Goal: Task Accomplishment & Management: Manage account settings

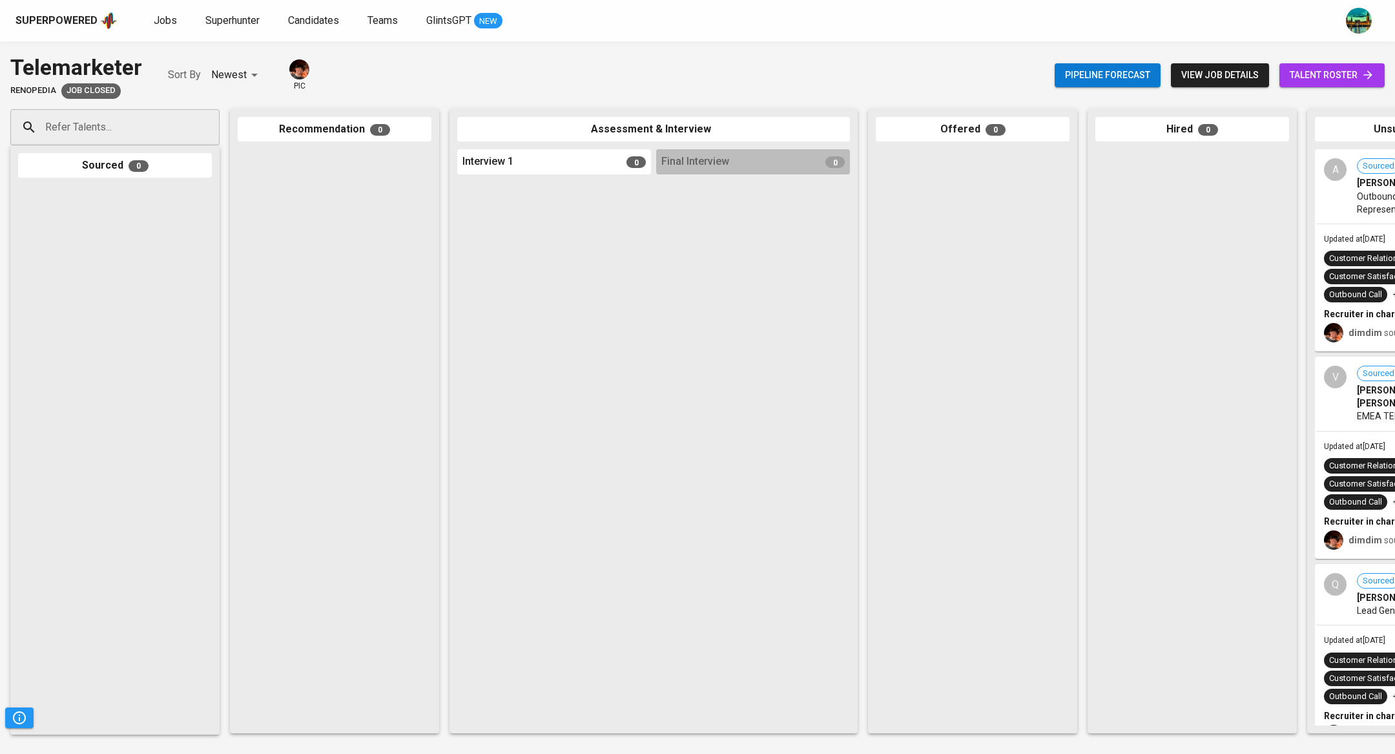
click at [121, 129] on input "Refer Talents..." at bounding box center [110, 127] width 136 height 25
paste input "aidiladam55@gmail.com"
type input "aidiladam55@gmail.com"
click at [128, 176] on span "Senior Java Developer Fullstack" at bounding box center [111, 176] width 114 height 13
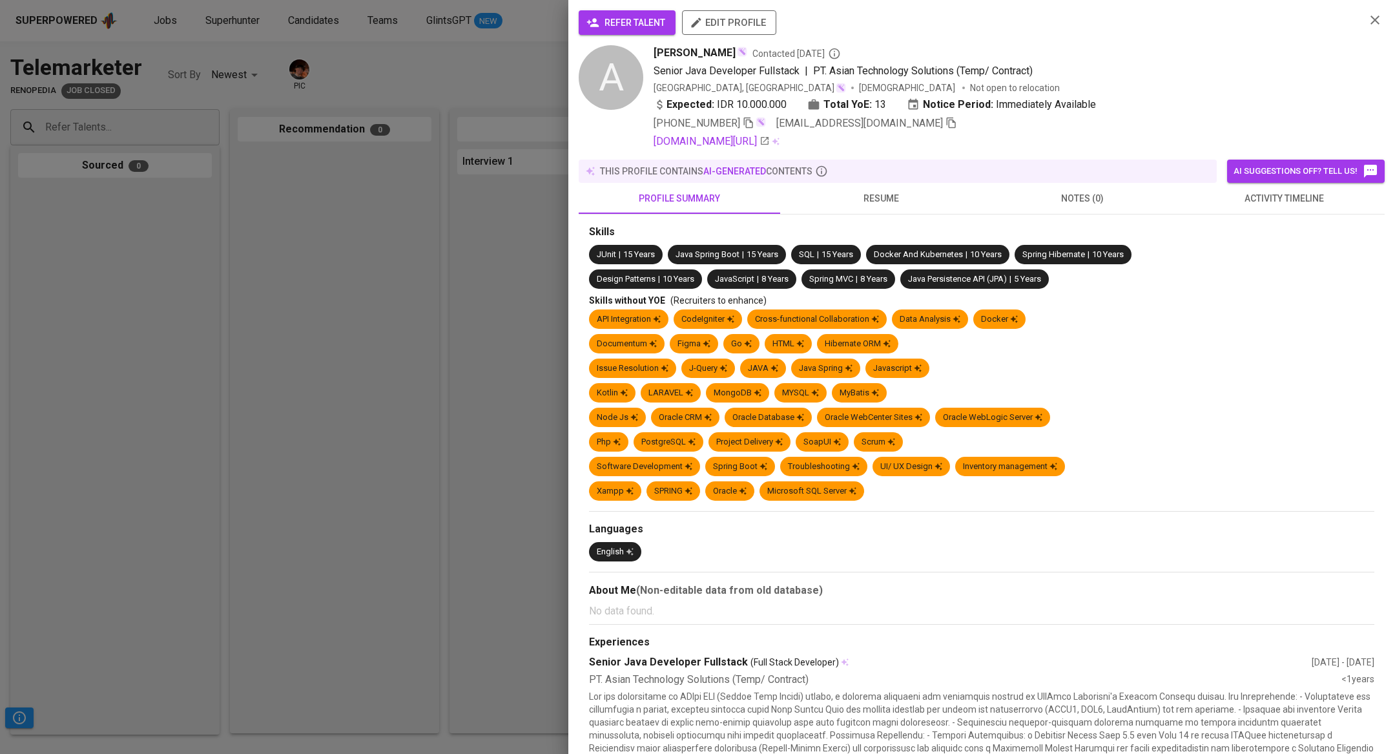
click at [1196, 196] on span "activity timeline" at bounding box center [1284, 198] width 186 height 16
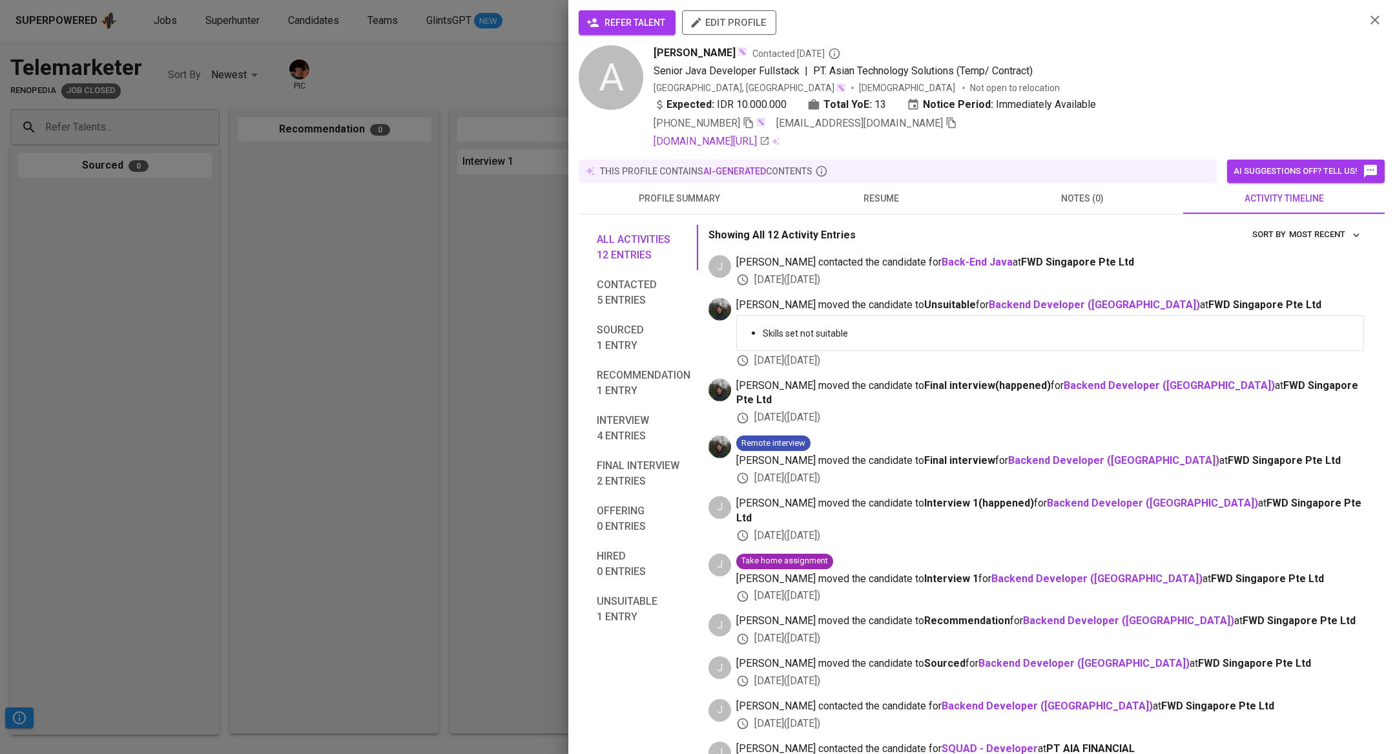
click at [207, 197] on div at bounding box center [697, 377] width 1395 height 754
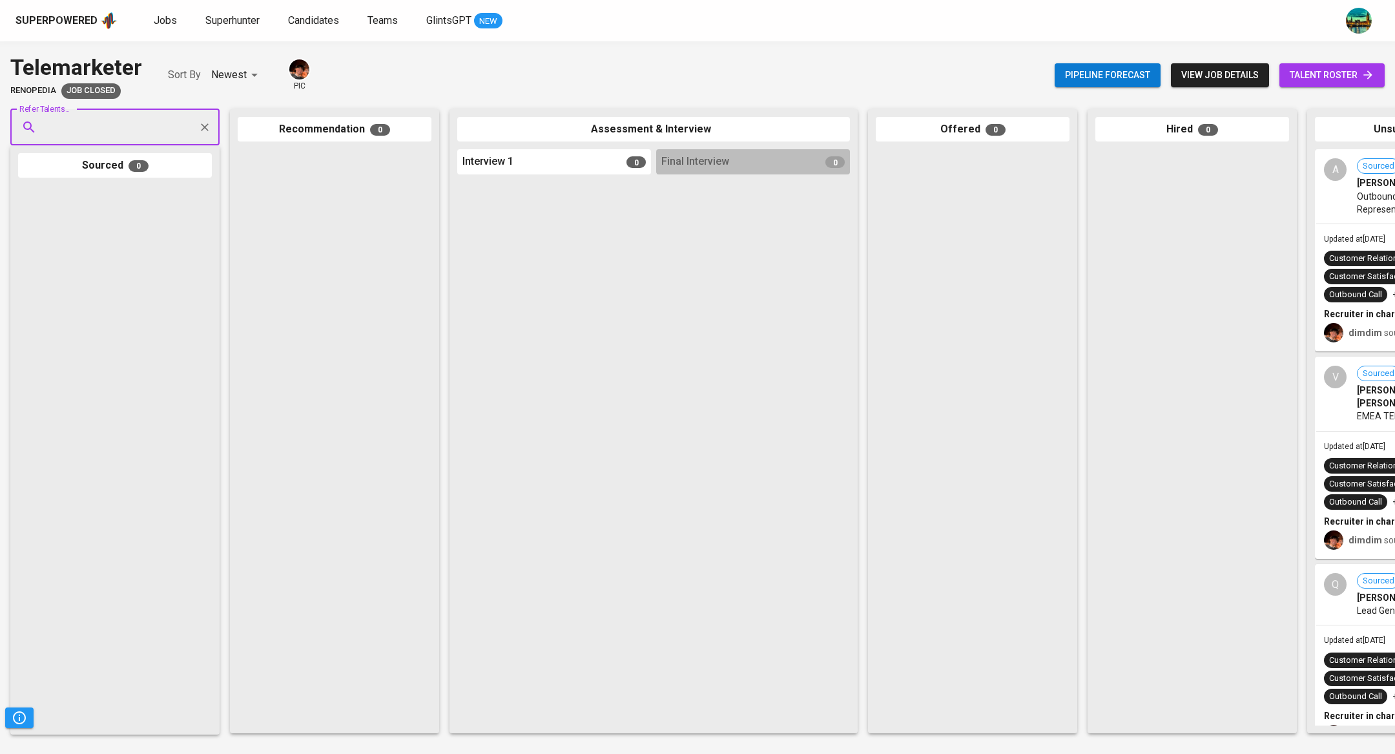
paste input "anisaalawiyah814@gmail.com"
type input "anisaalawiyah814@gmail.com"
click at [118, 178] on span "anisaalawiyah814@gmail.com" at bounding box center [114, 176] width 121 height 13
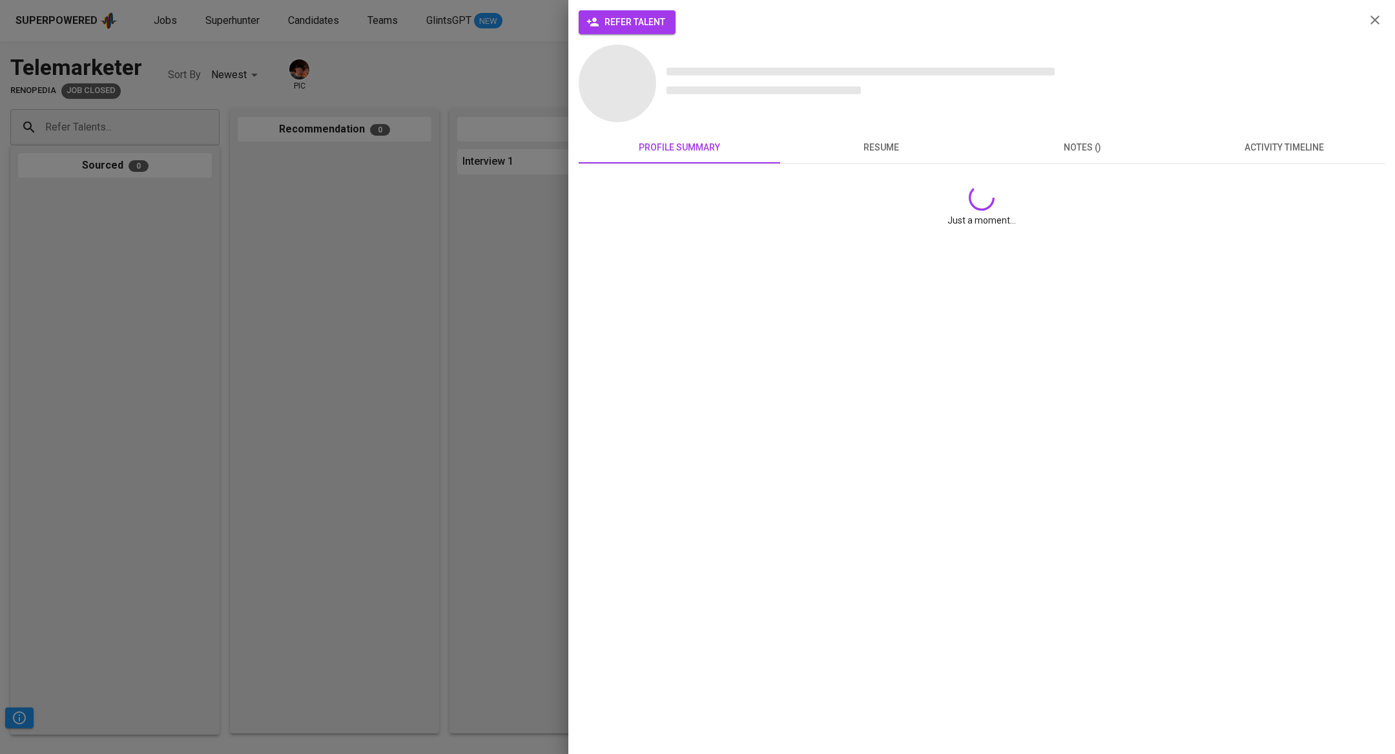
scroll to position [0, 0]
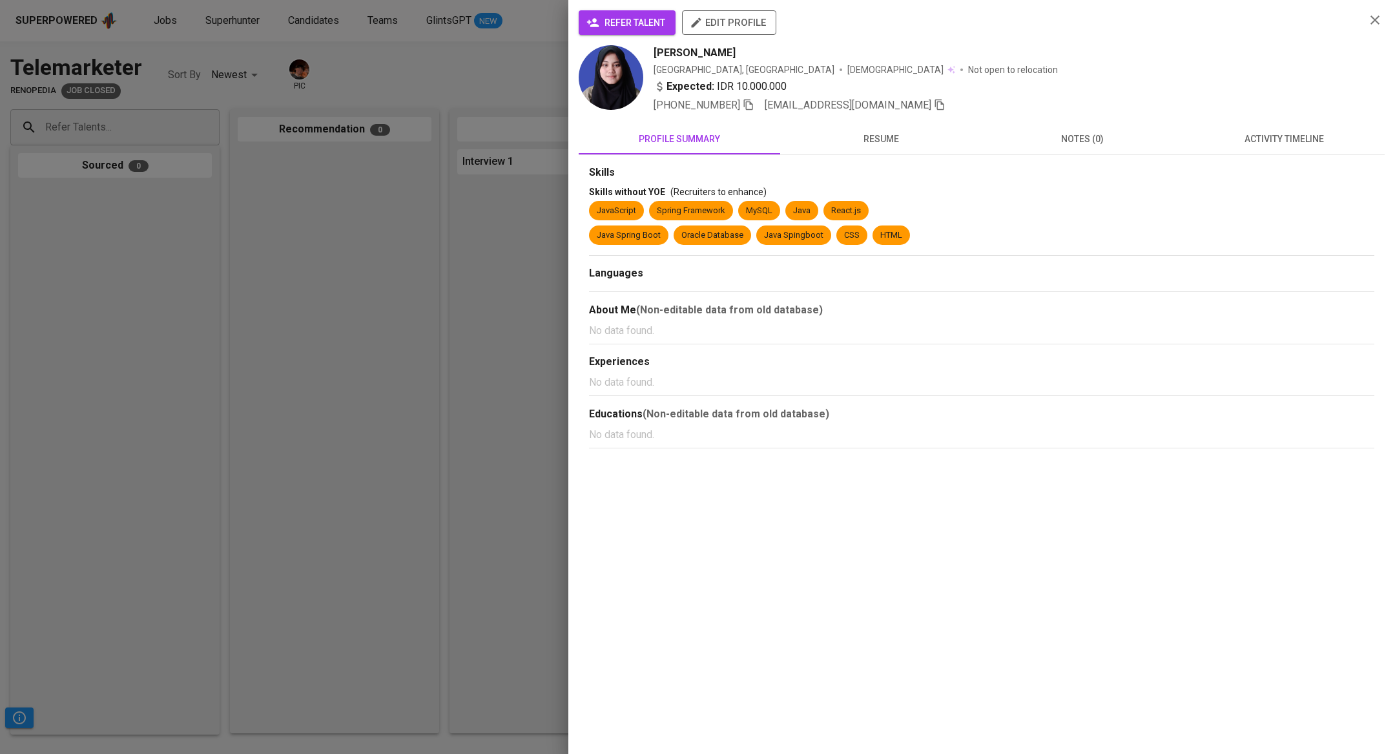
click at [1265, 132] on span "activity timeline" at bounding box center [1284, 139] width 186 height 16
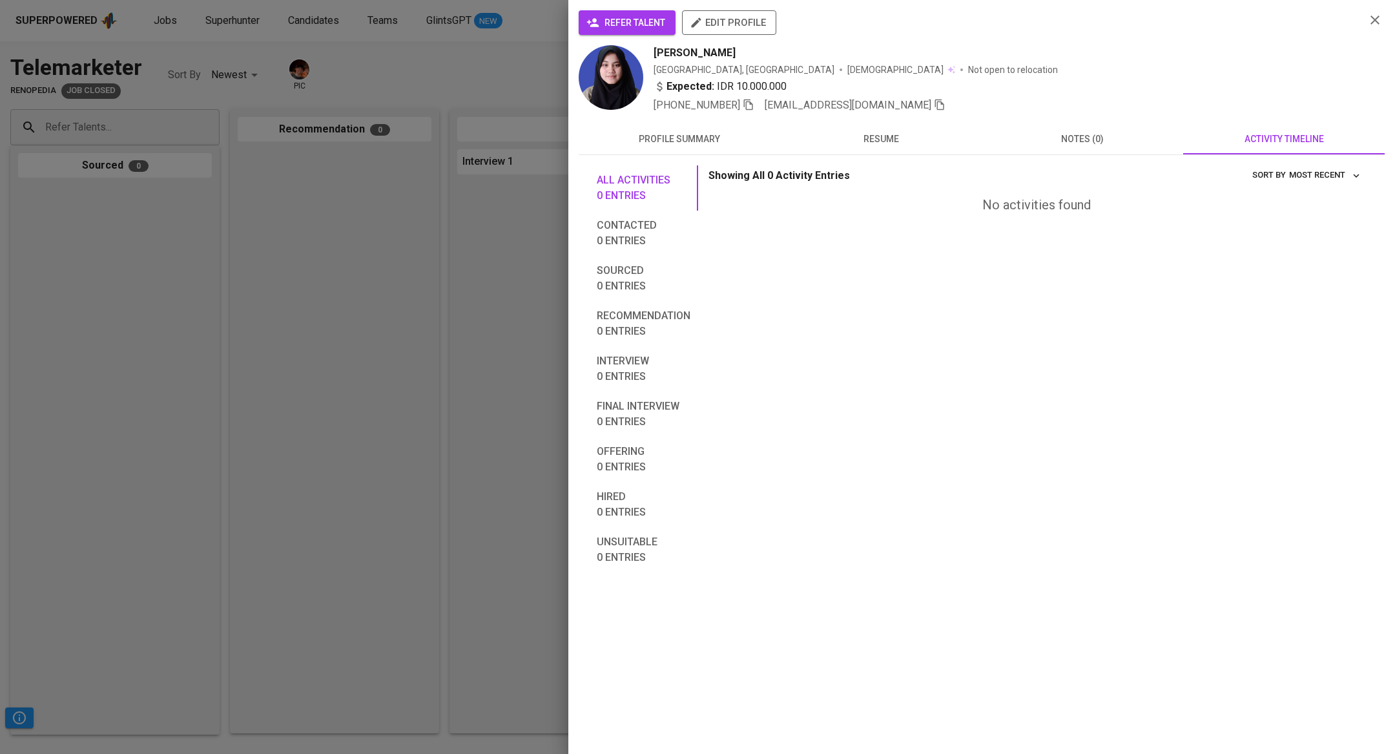
click at [1104, 125] on button "notes (0)" at bounding box center [1081, 138] width 201 height 31
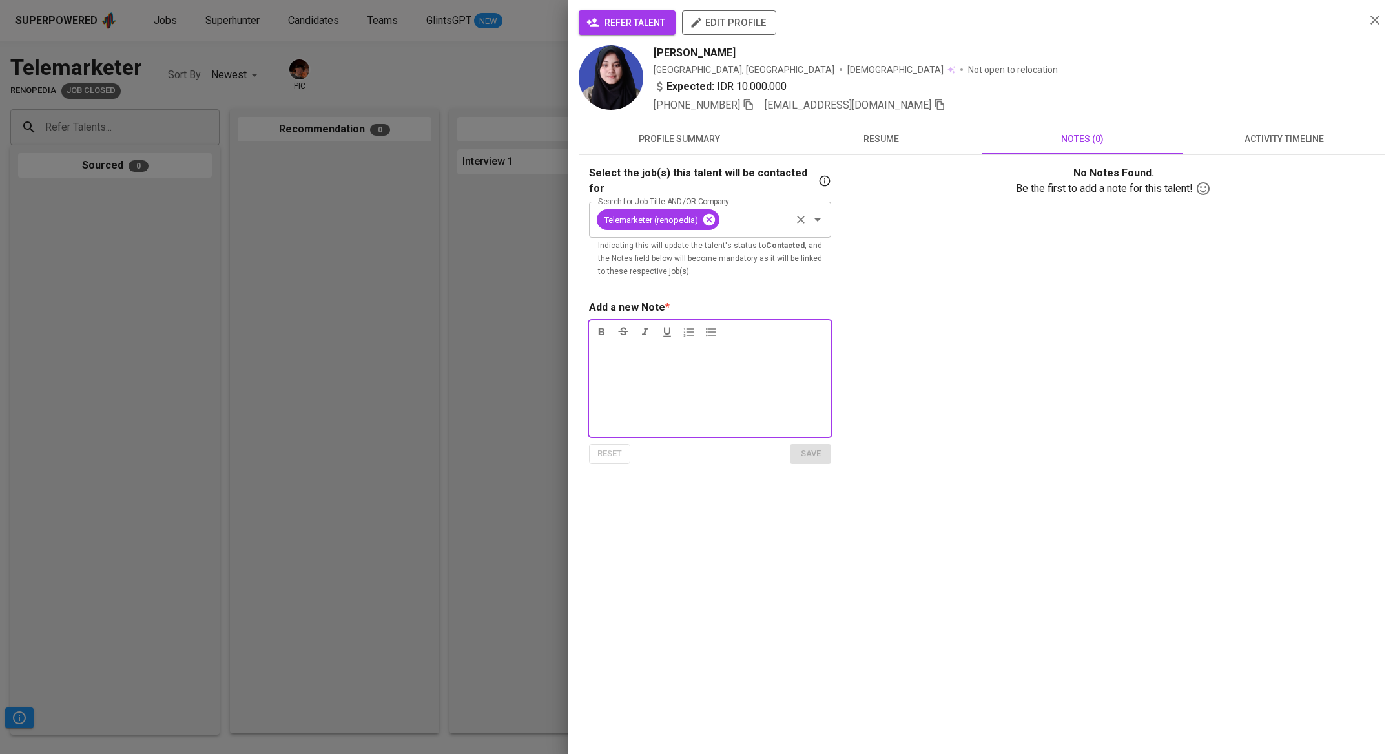
click at [710, 214] on icon at bounding box center [709, 220] width 12 height 12
click at [715, 207] on input "Search for Job Title AND/OR Company" at bounding box center [692, 219] width 194 height 25
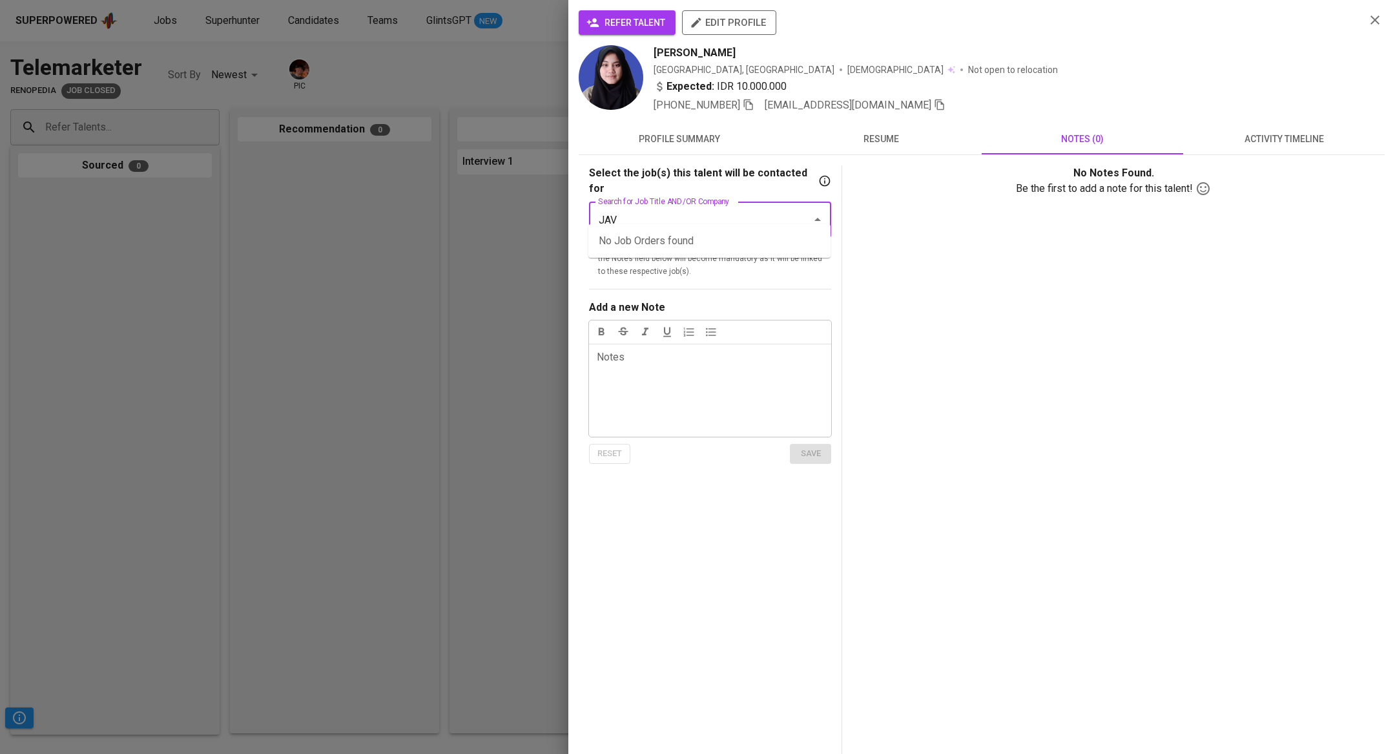
type input "JAVA"
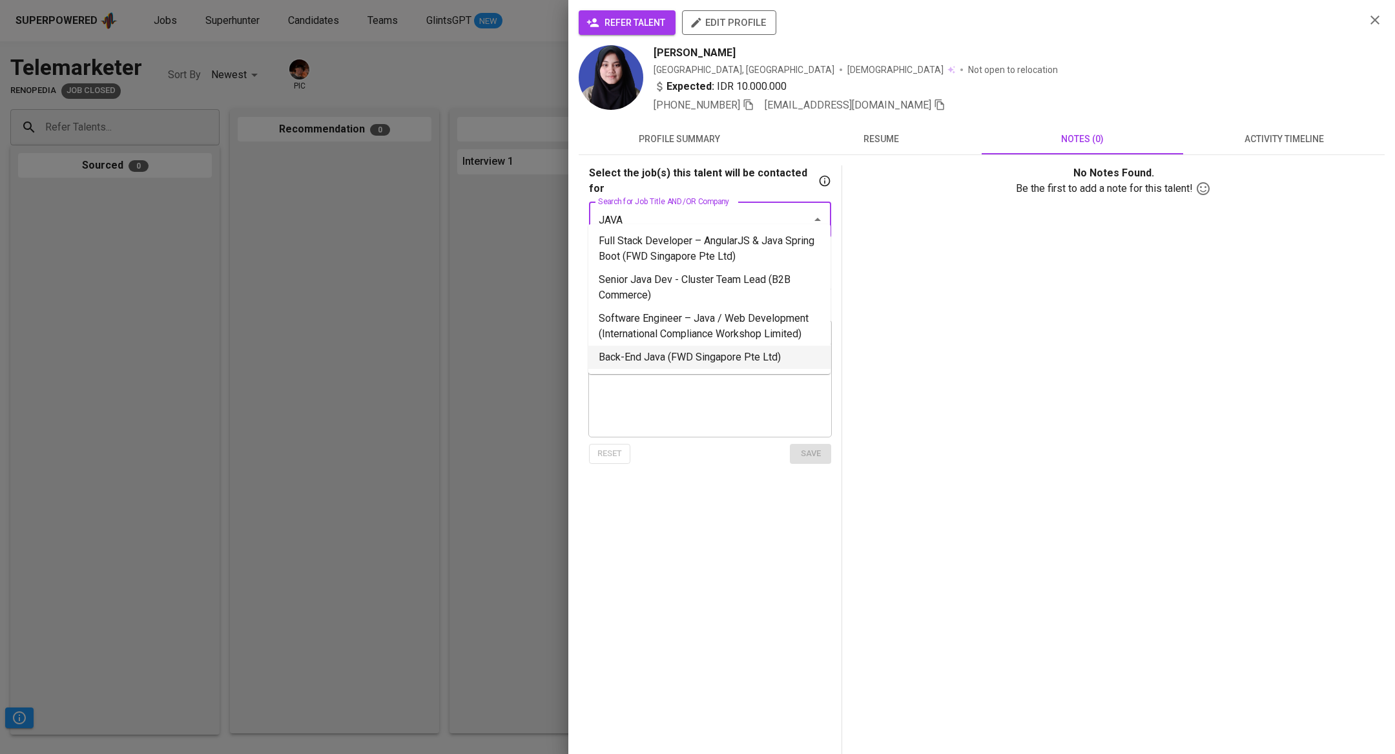
click at [690, 353] on li "Back-End Java (FWD Singapore Pte Ltd)" at bounding box center [709, 356] width 242 height 23
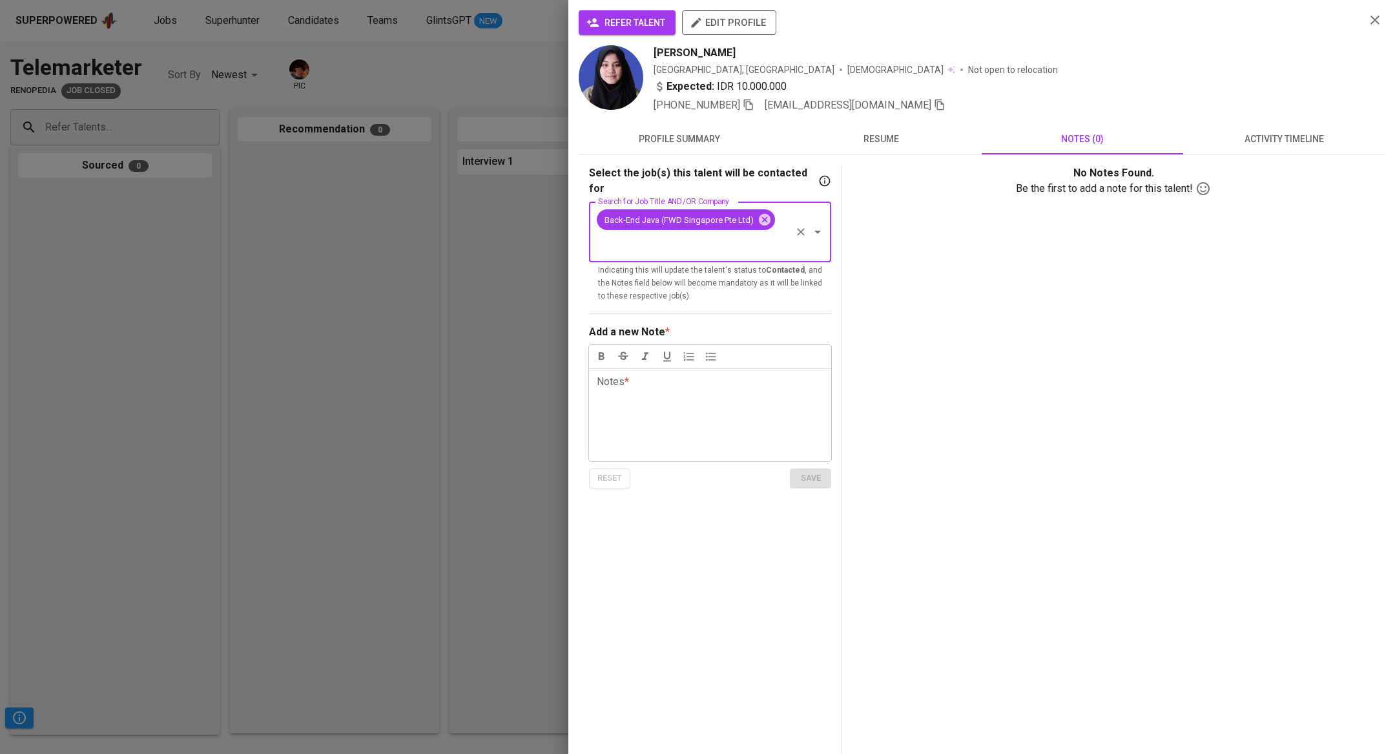
click at [666, 374] on p "Notes * ﻿" at bounding box center [710, 381] width 227 height 15
click at [814, 471] on span "save" at bounding box center [810, 478] width 28 height 15
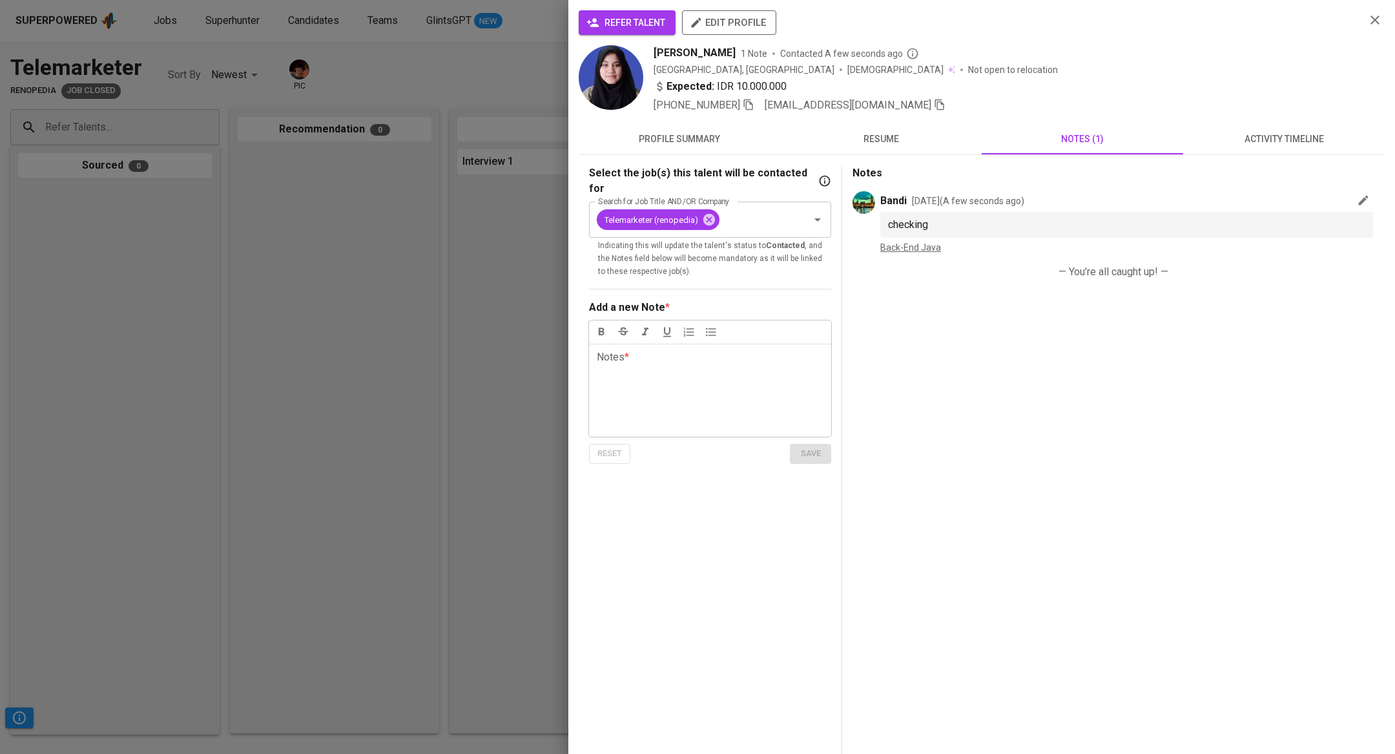
click at [238, 206] on div at bounding box center [697, 377] width 1395 height 754
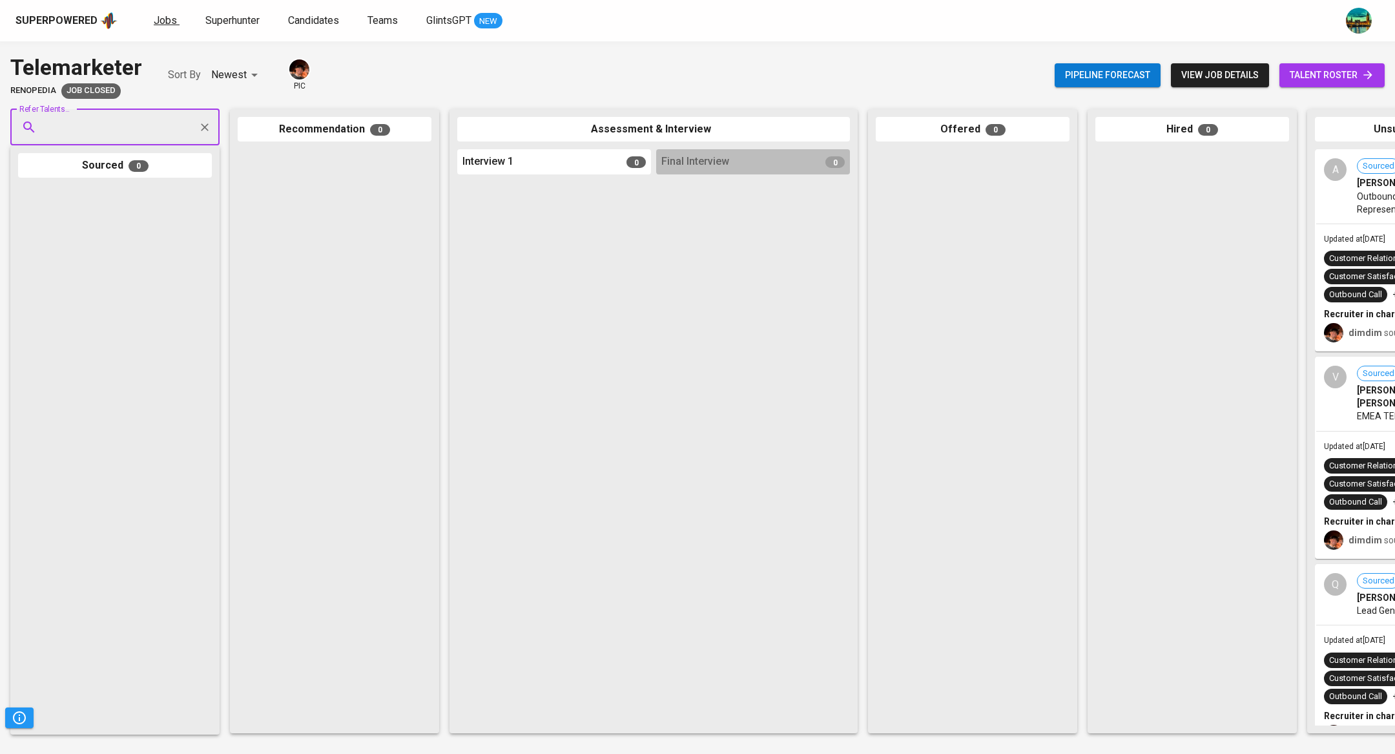
click at [166, 26] on link "Jobs" at bounding box center [167, 21] width 26 height 16
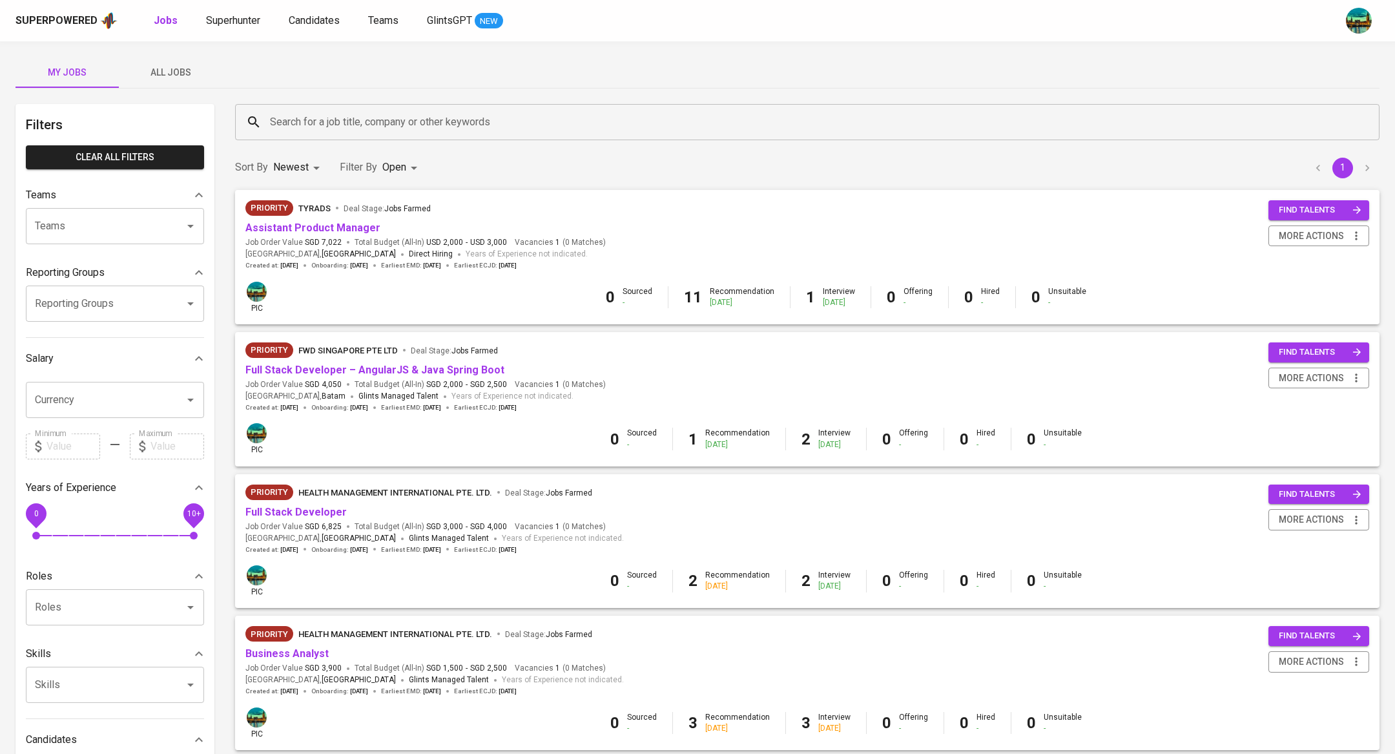
scroll to position [651, 0]
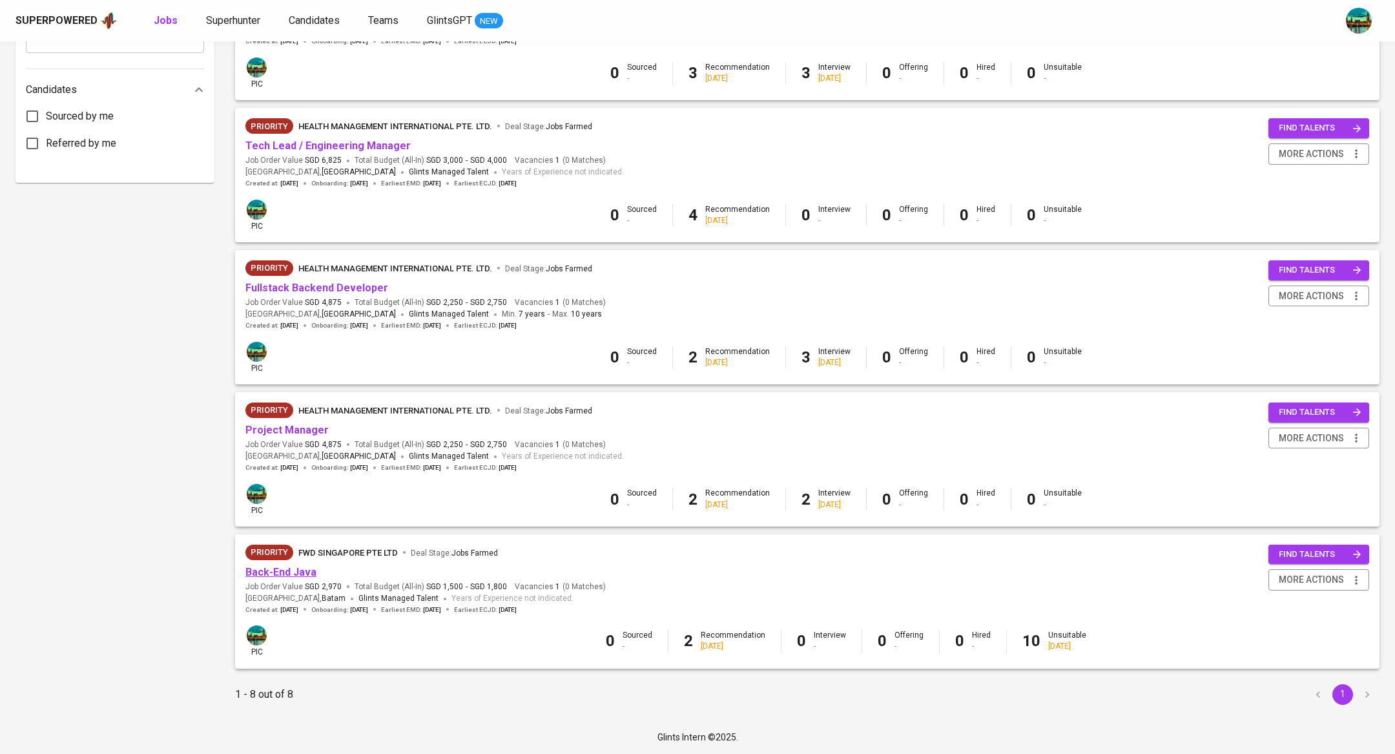
click at [298, 569] on link "Back-End Java" at bounding box center [280, 572] width 71 height 12
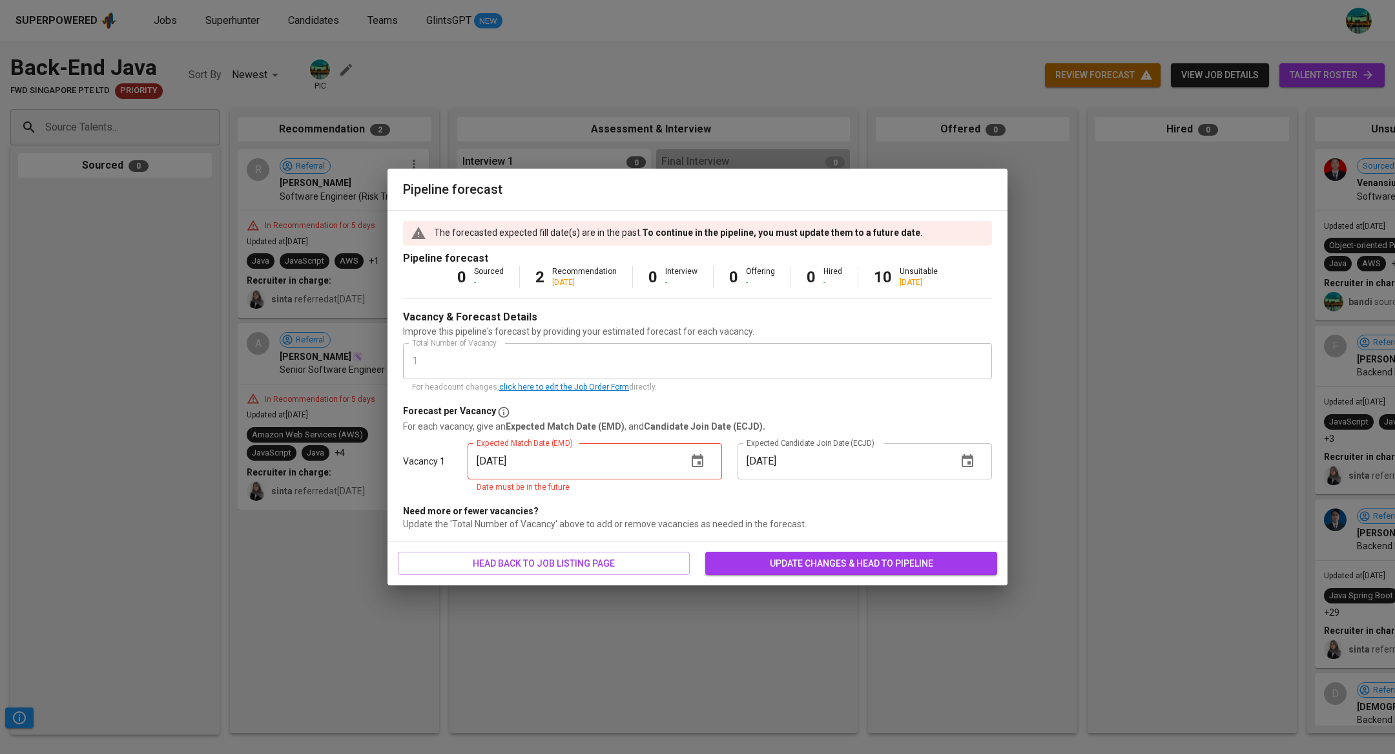
click at [697, 465] on icon "button" at bounding box center [697, 460] width 15 height 15
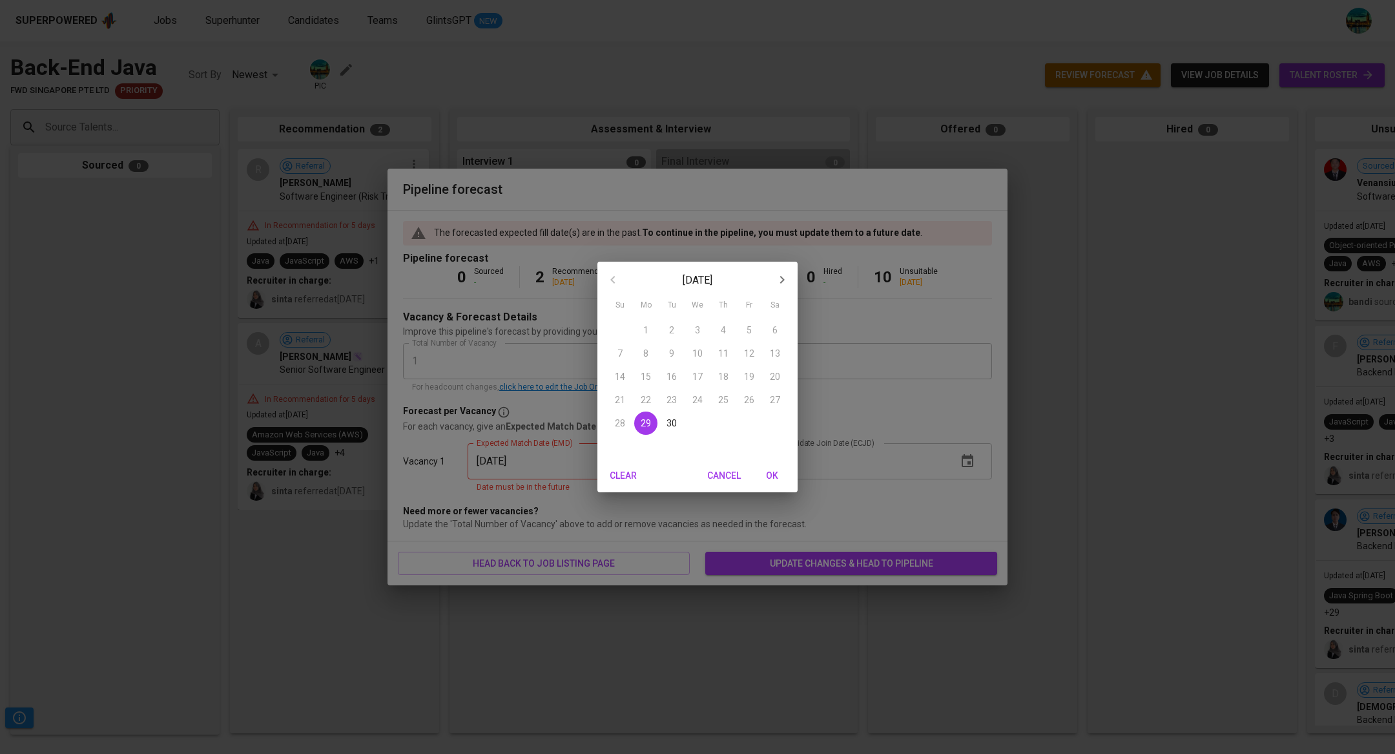
click at [782, 284] on icon "button" at bounding box center [781, 279] width 15 height 15
click at [646, 351] on p "6" at bounding box center [645, 353] width 5 height 13
type input "10/06/2025"
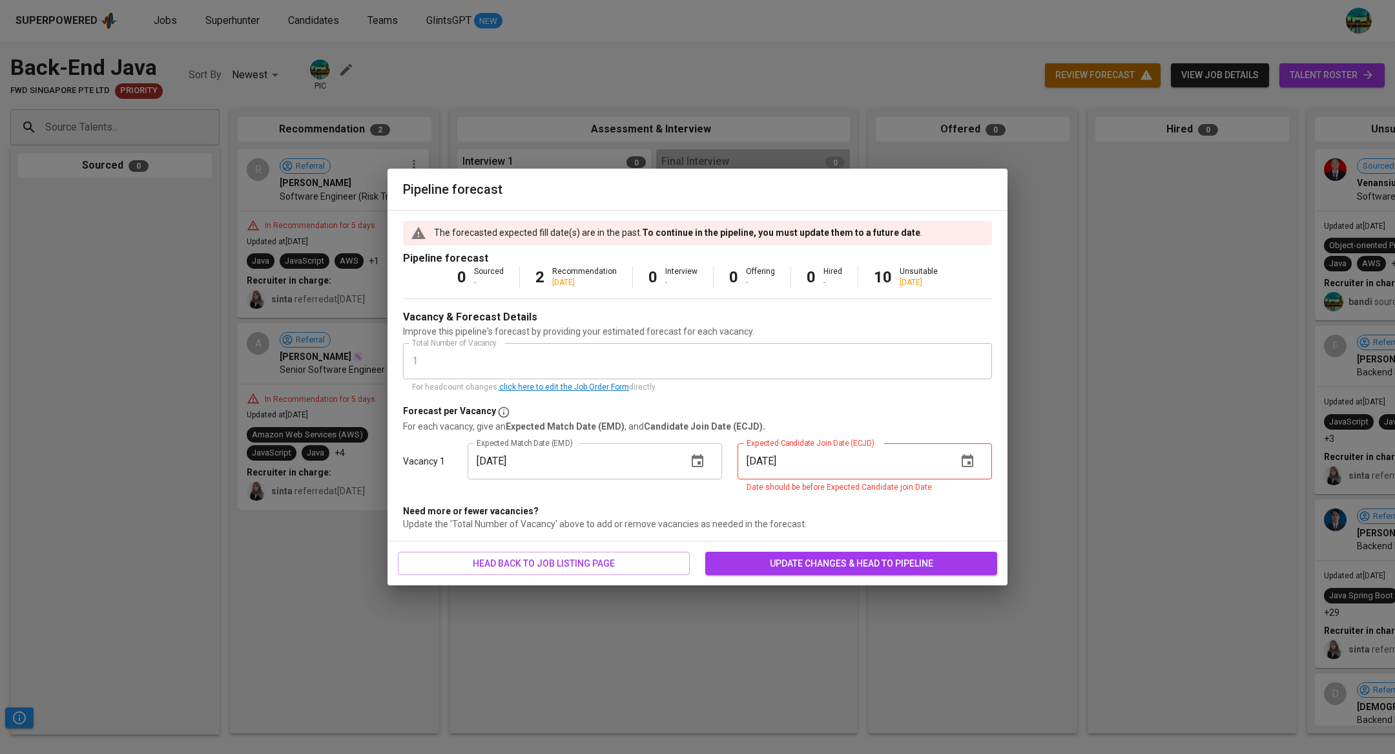
click at [965, 460] on icon "button" at bounding box center [966, 460] width 15 height 15
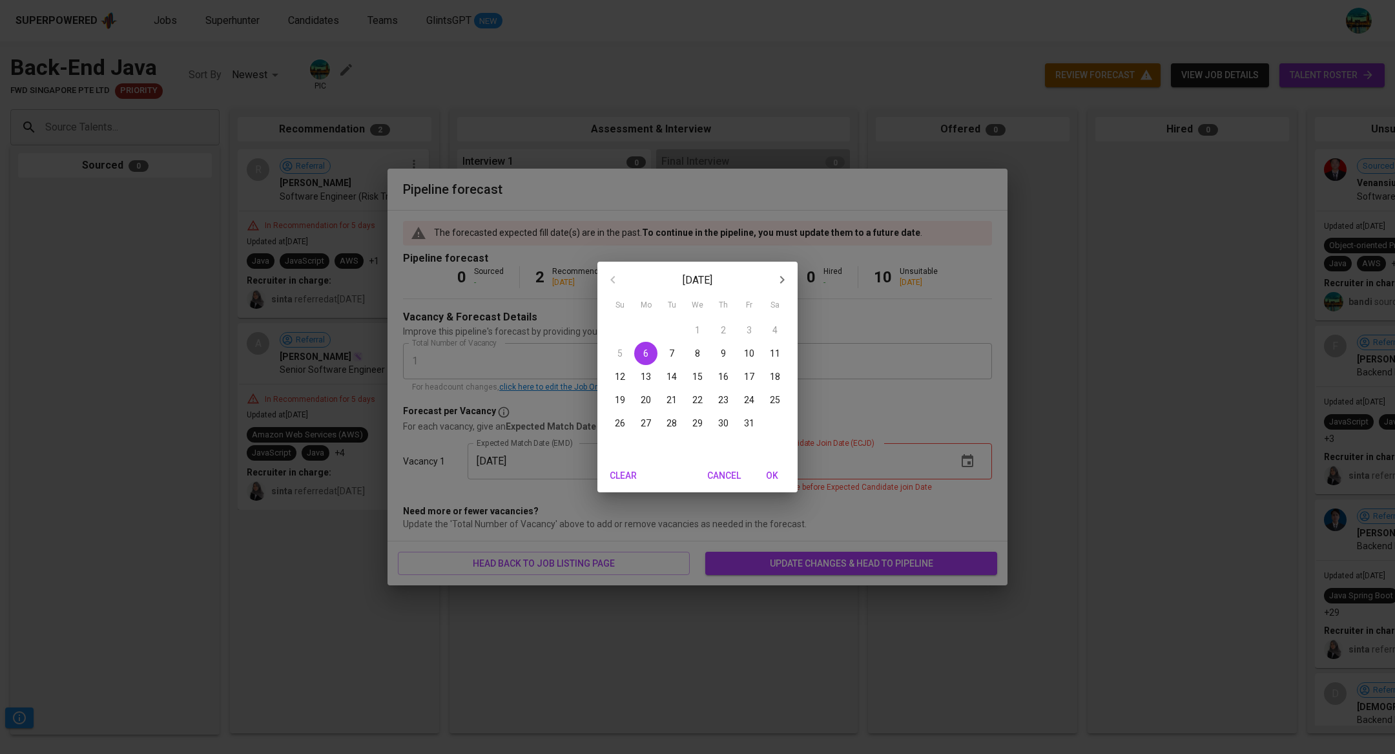
click at [646, 393] on button "20" at bounding box center [645, 399] width 23 height 23
type input "10/20/2025"
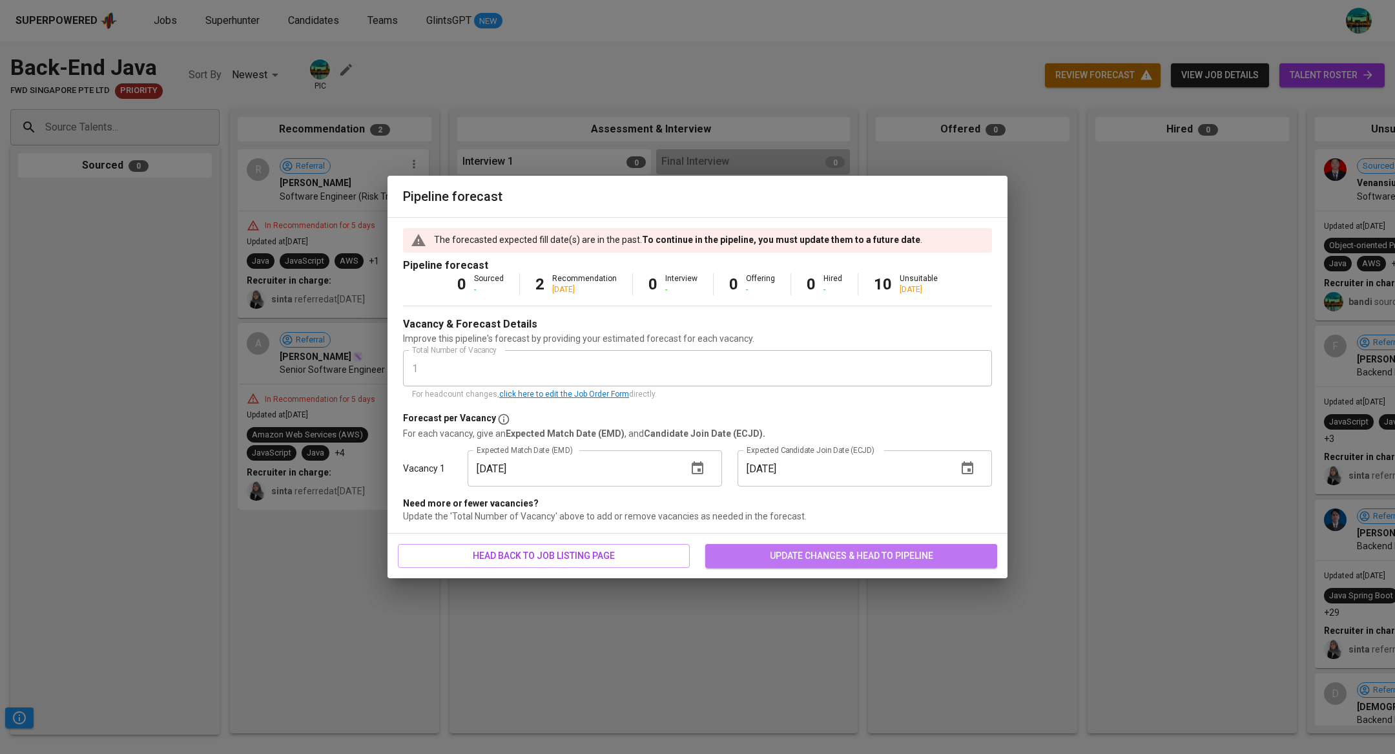
click at [764, 558] on span "update changes & head to pipeline" at bounding box center [850, 556] width 271 height 16
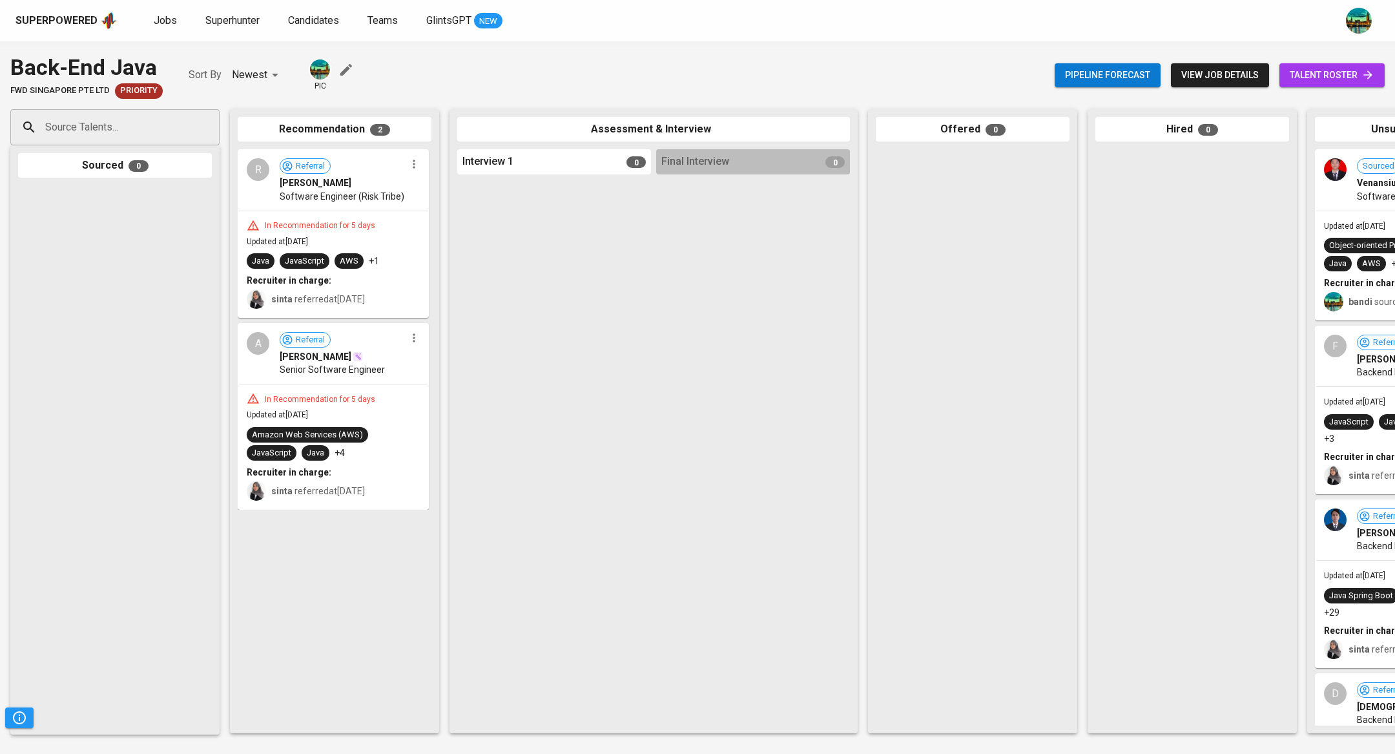
click at [161, 117] on input "Source Talents..." at bounding box center [110, 127] width 136 height 25
paste input "navirius@gmail.com"
type input "navirius@gmail.com"
click at [120, 171] on span "navirius@gmail.com" at bounding box center [114, 176] width 121 height 13
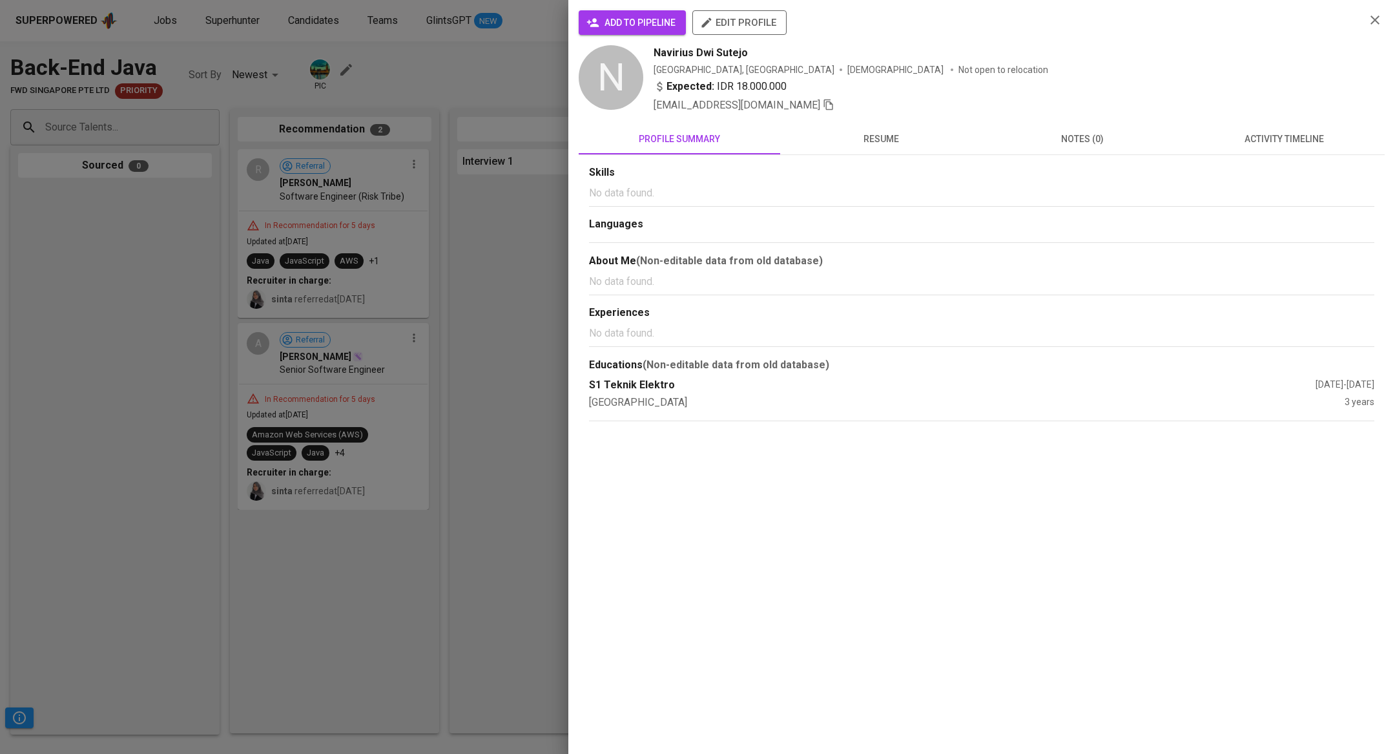
click at [1256, 127] on button "activity timeline" at bounding box center [1283, 138] width 201 height 31
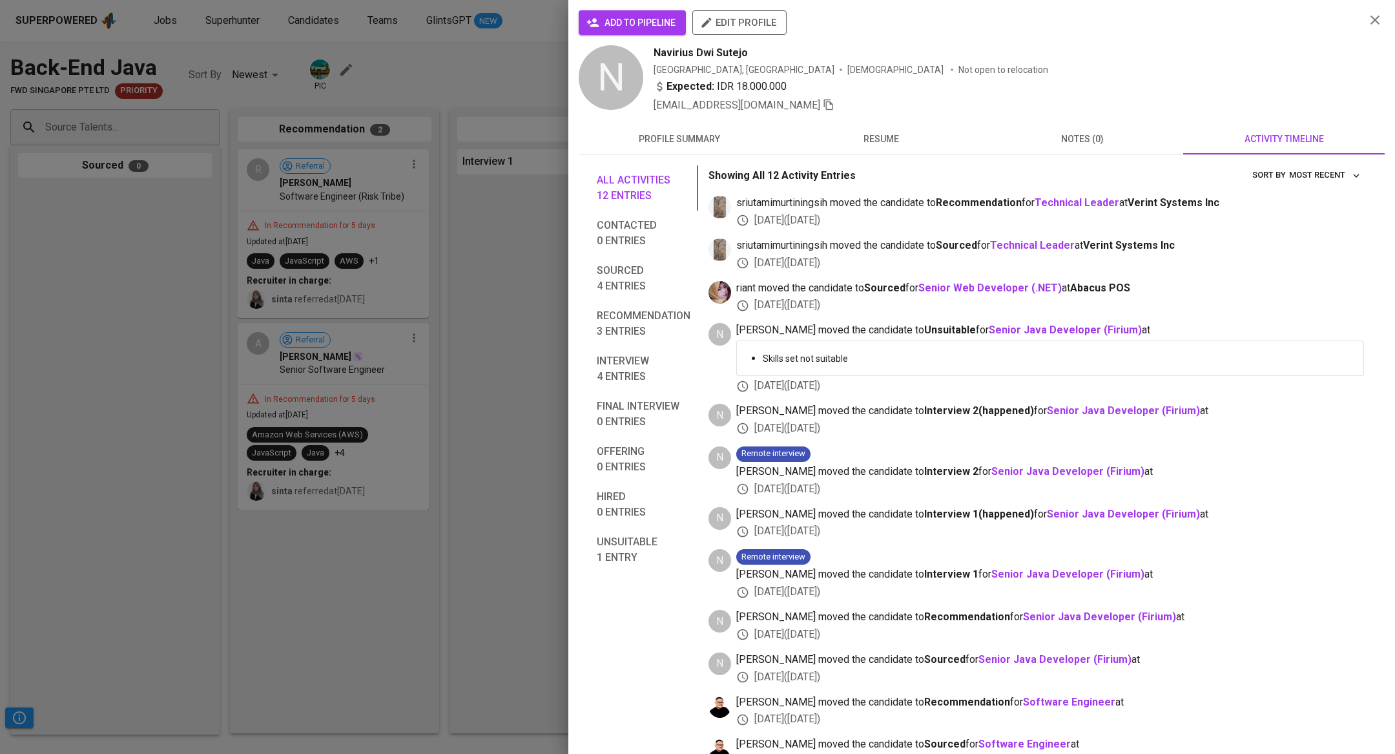
click at [363, 96] on div at bounding box center [697, 377] width 1395 height 754
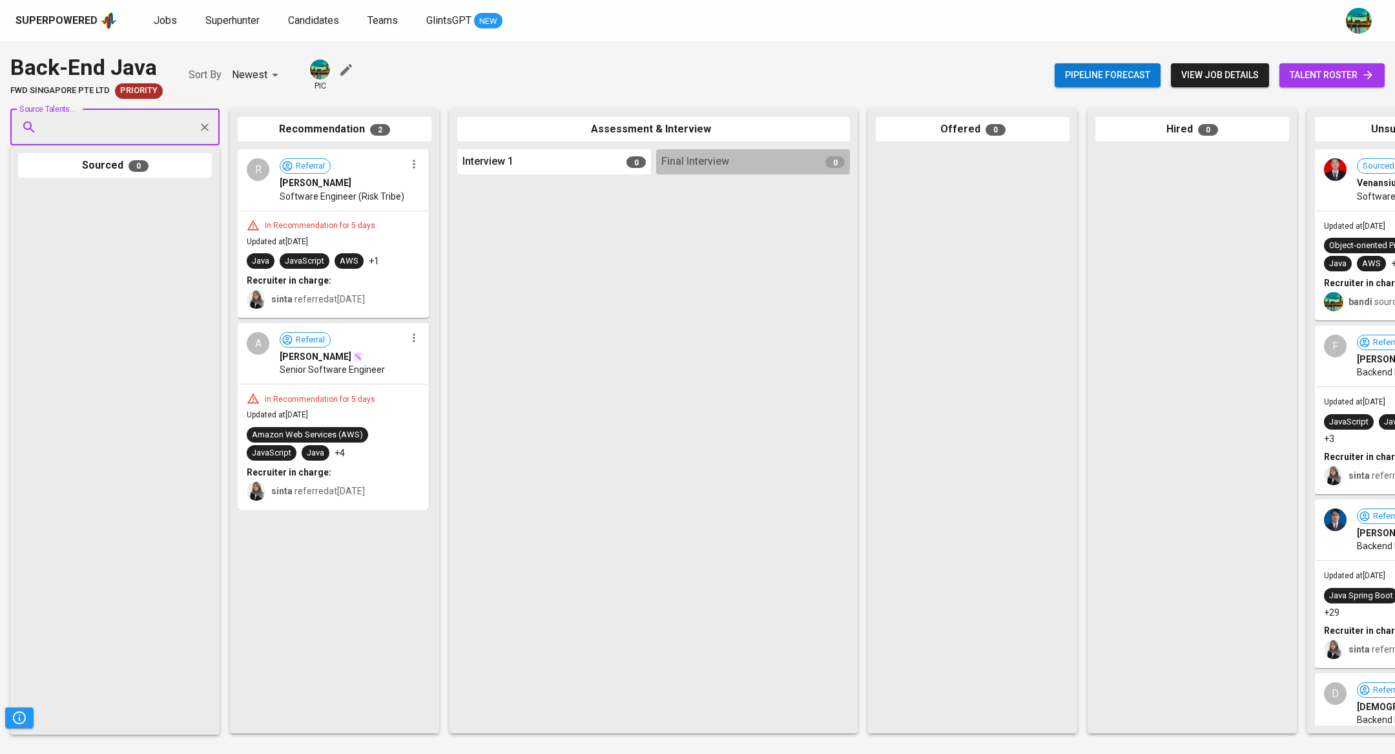
paste input "muhsatrio@gmail.com"
type input "muhsatrio@gmail.com"
click at [103, 181] on span "Software Engineer" at bounding box center [86, 176] width 65 height 13
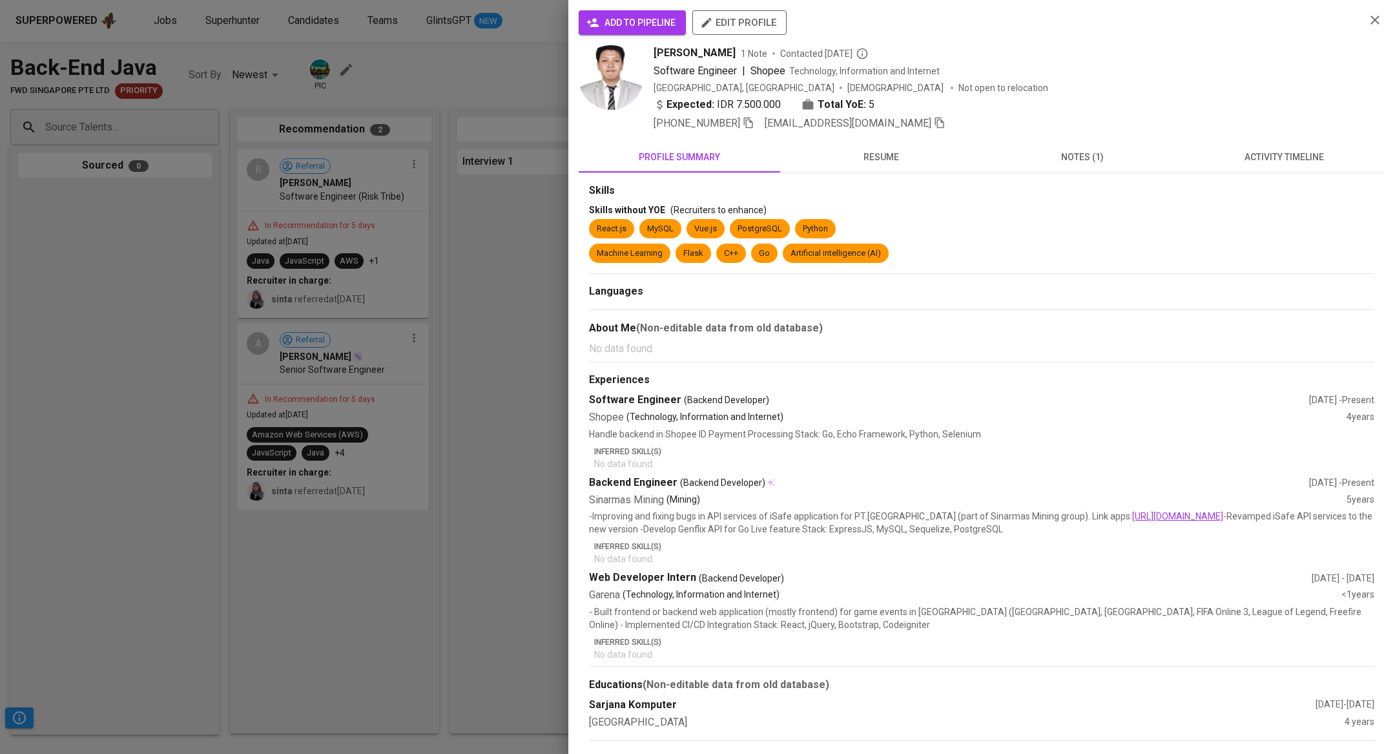
click at [1254, 163] on span "activity timeline" at bounding box center [1284, 157] width 186 height 16
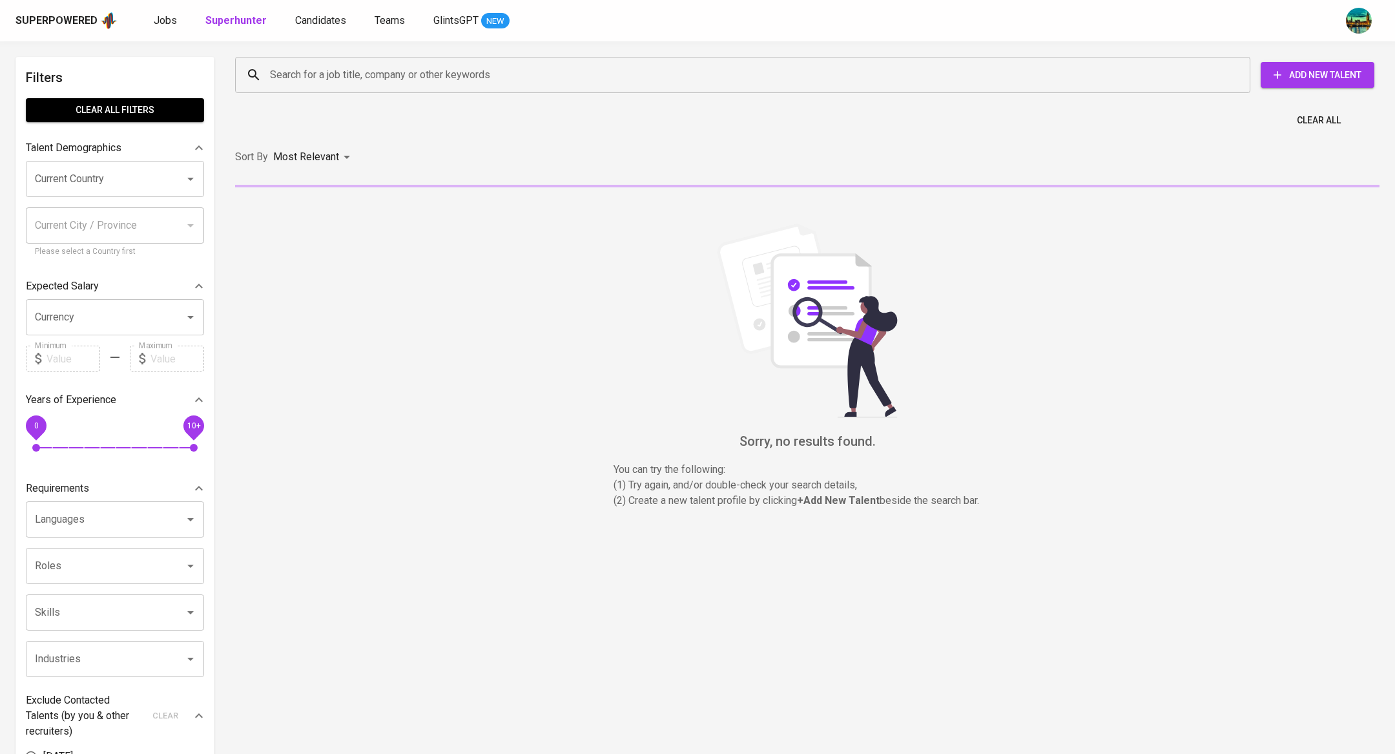
click at [181, 19] on div "Jobs Superhunter Candidates Teams GlintsGPT NEW" at bounding box center [332, 21] width 356 height 16
click at [159, 19] on span "Jobs" at bounding box center [165, 20] width 23 height 12
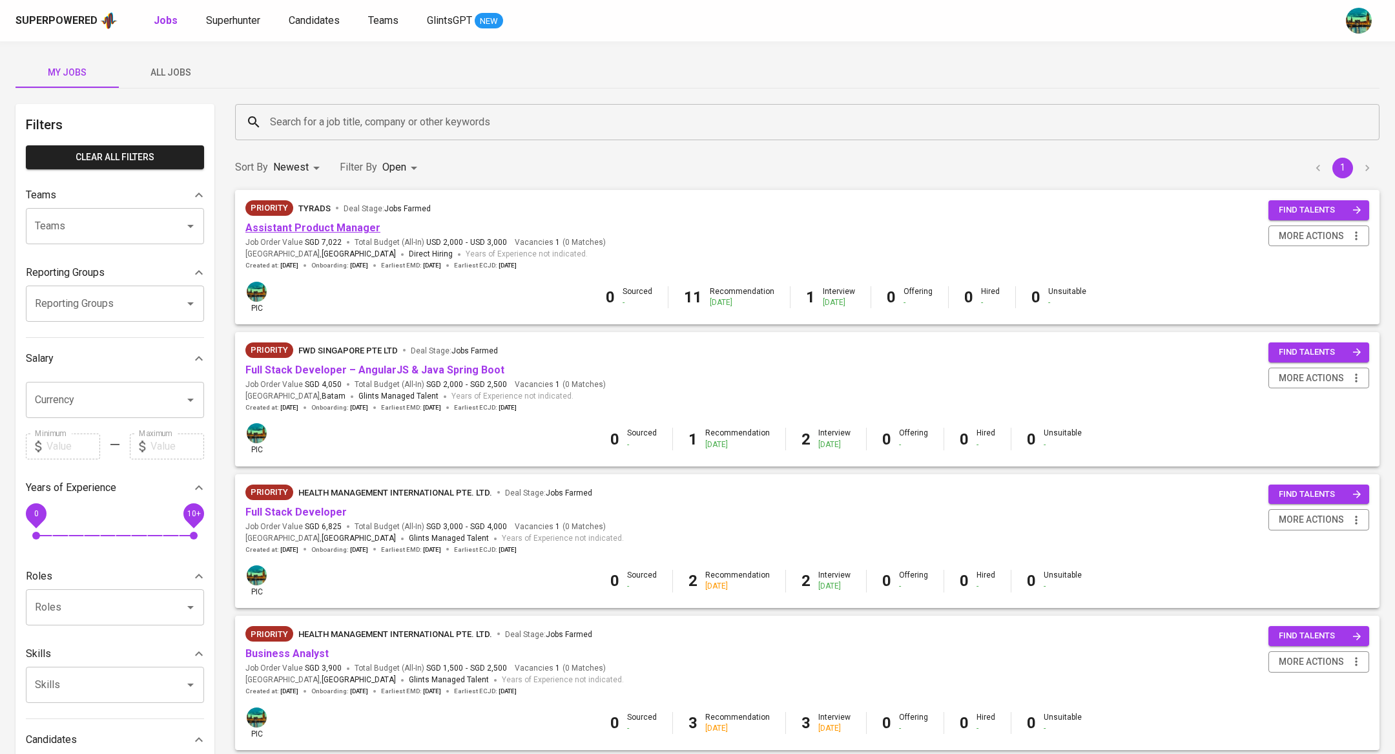
click at [322, 227] on link "Assistant Product Manager" at bounding box center [312, 227] width 135 height 12
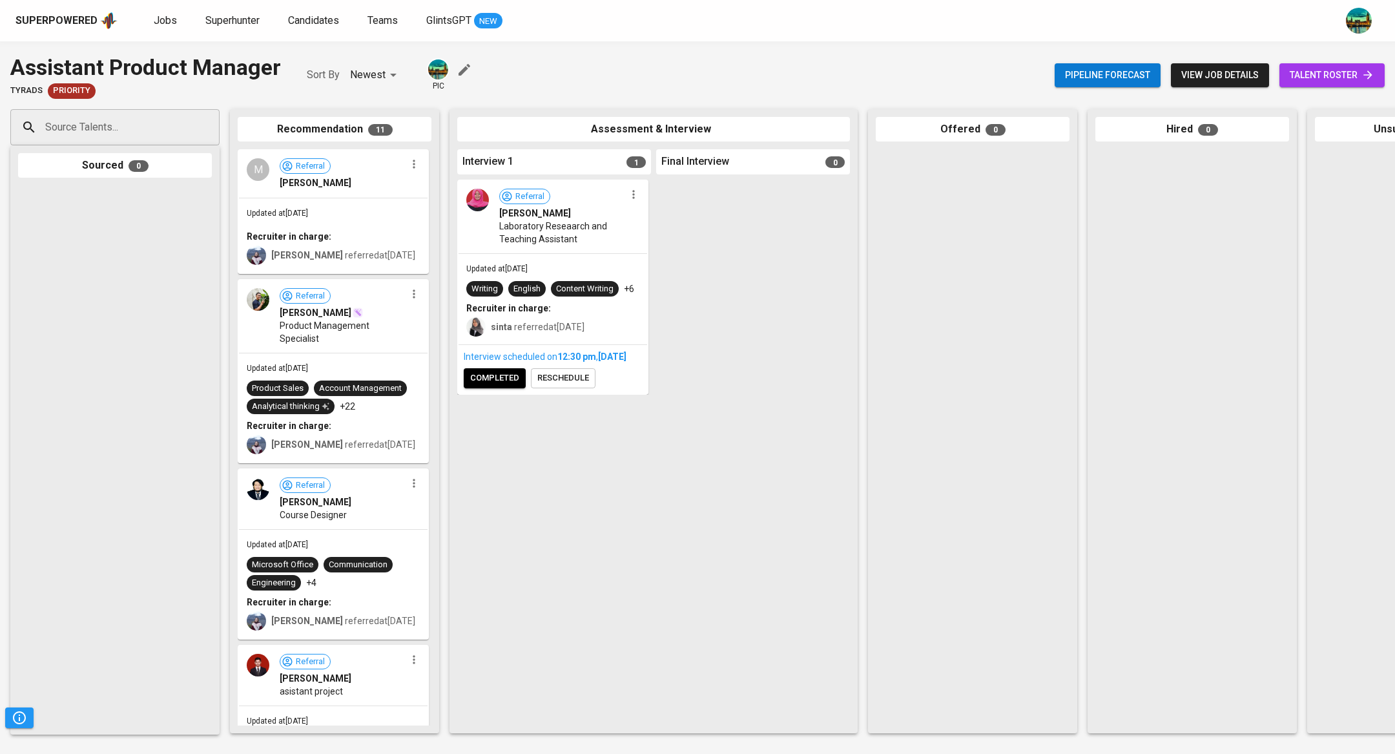
click at [539, 239] on span "Laboratory Reseaarch and Teaching Assistant" at bounding box center [562, 233] width 126 height 26
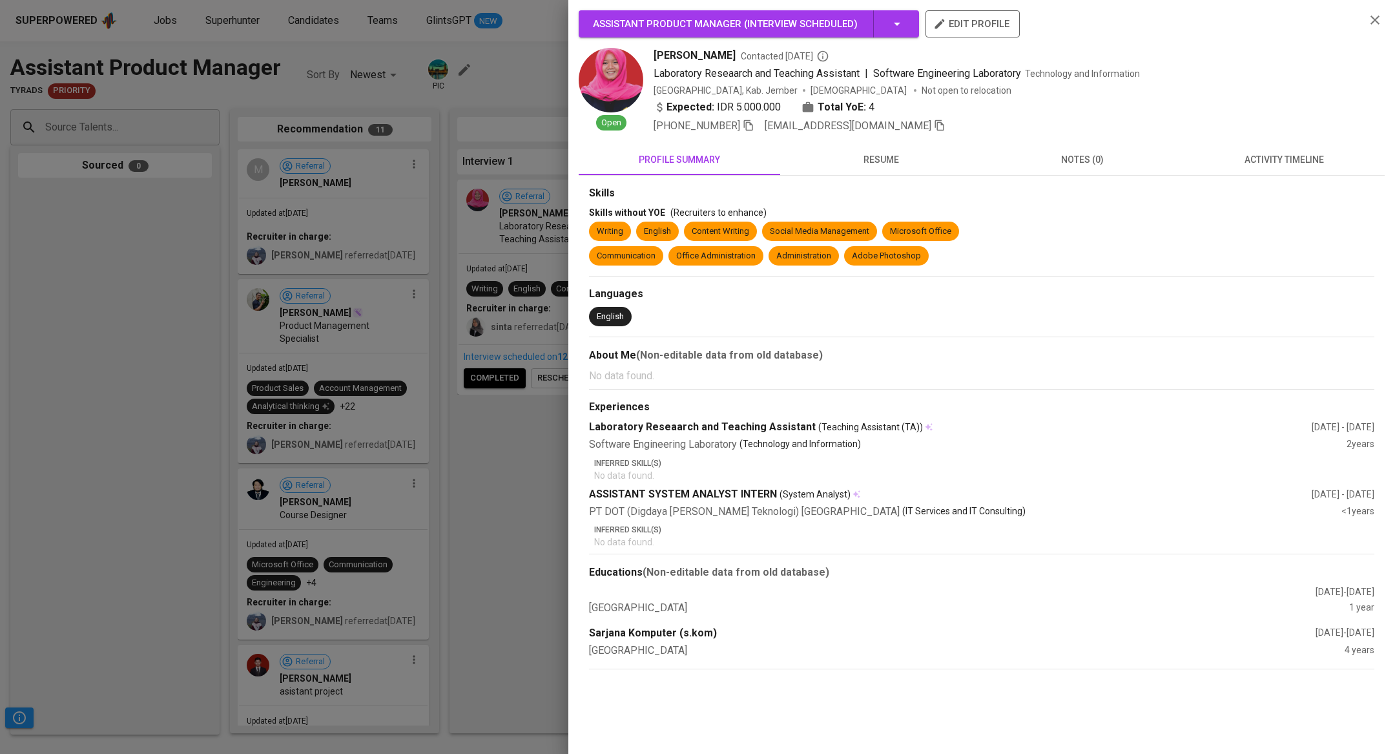
click at [888, 161] on span "resume" at bounding box center [881, 160] width 186 height 16
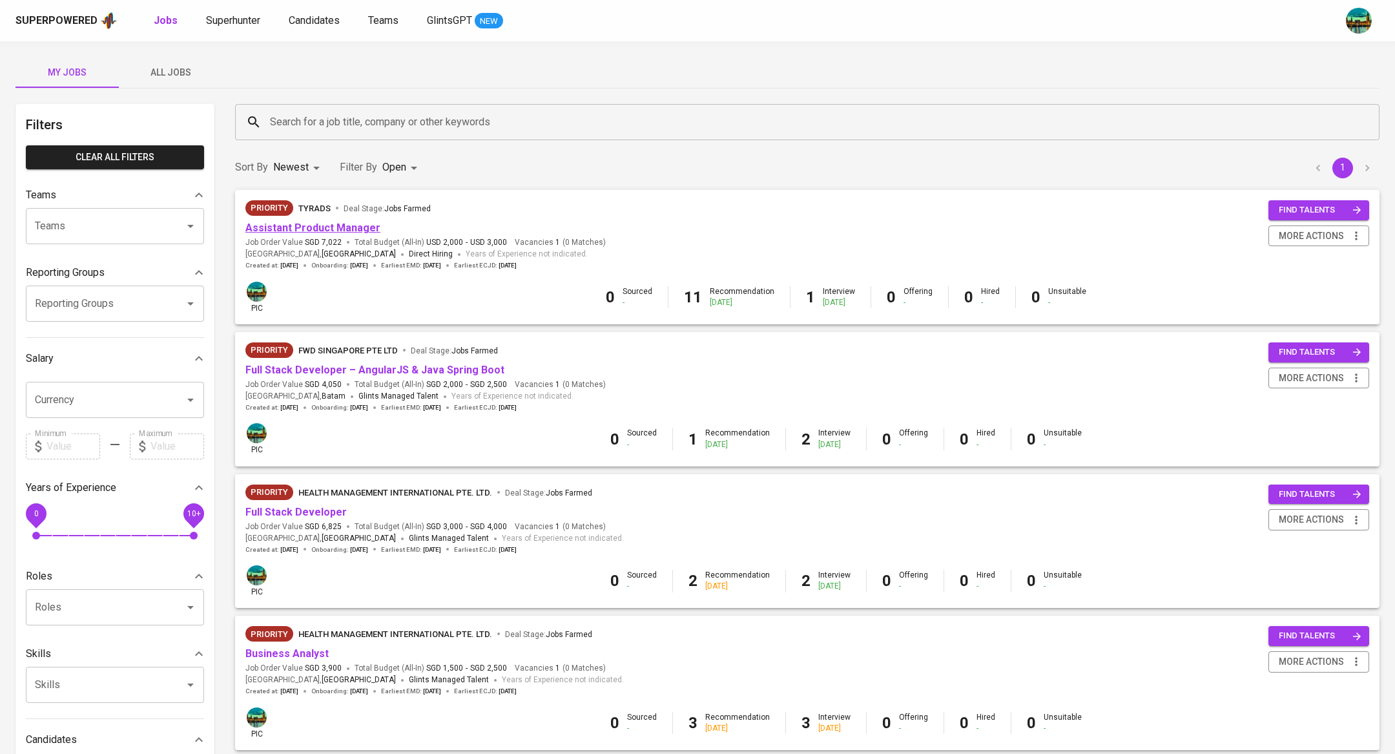
click at [345, 229] on link "Assistant Product Manager" at bounding box center [312, 227] width 135 height 12
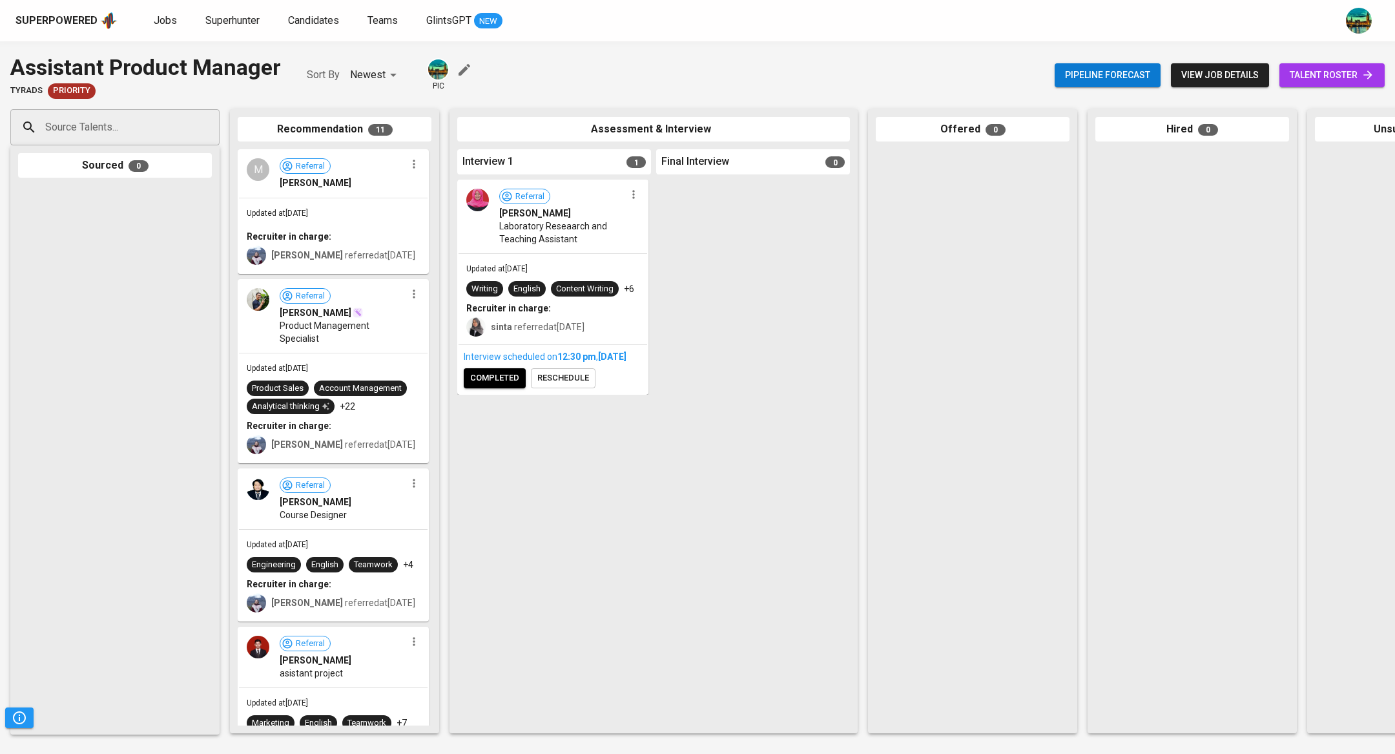
click at [544, 219] on span "[PERSON_NAME]" at bounding box center [535, 213] width 72 height 13
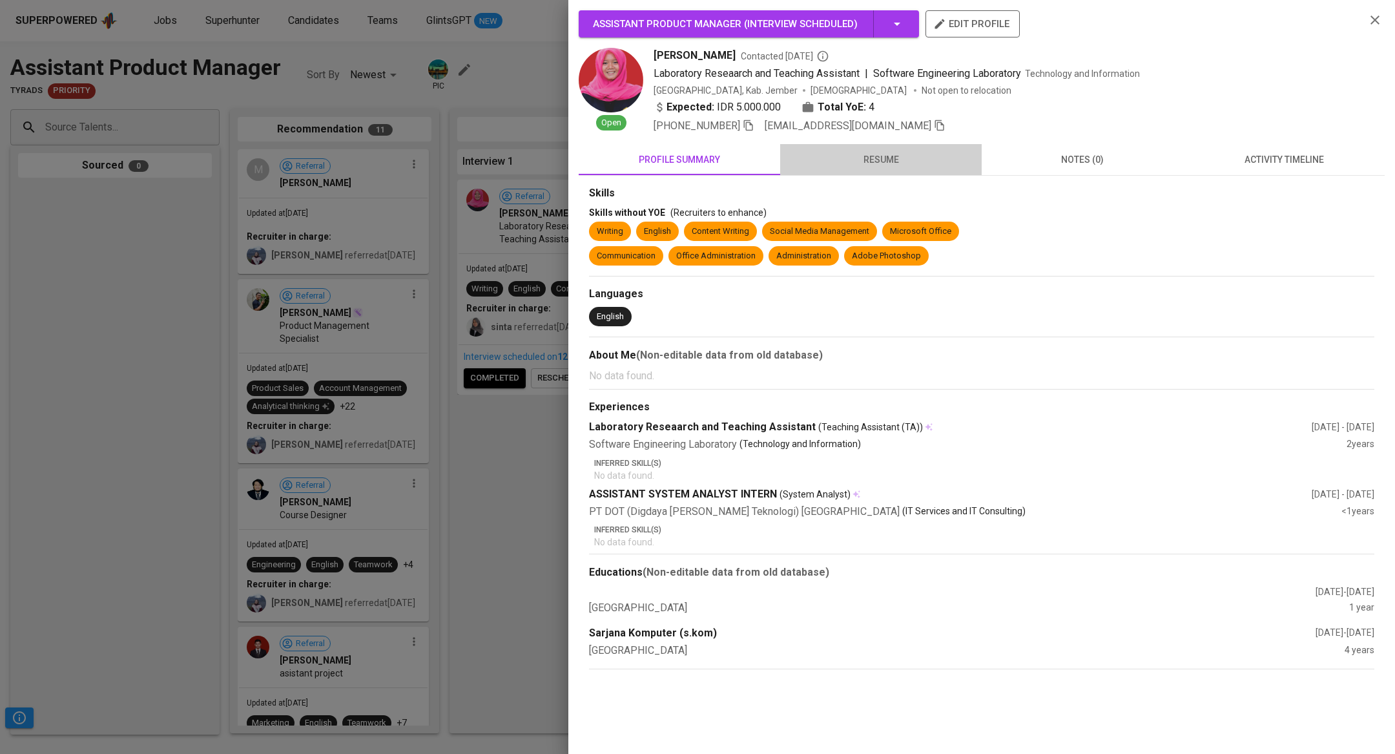
click at [888, 161] on span "resume" at bounding box center [881, 160] width 186 height 16
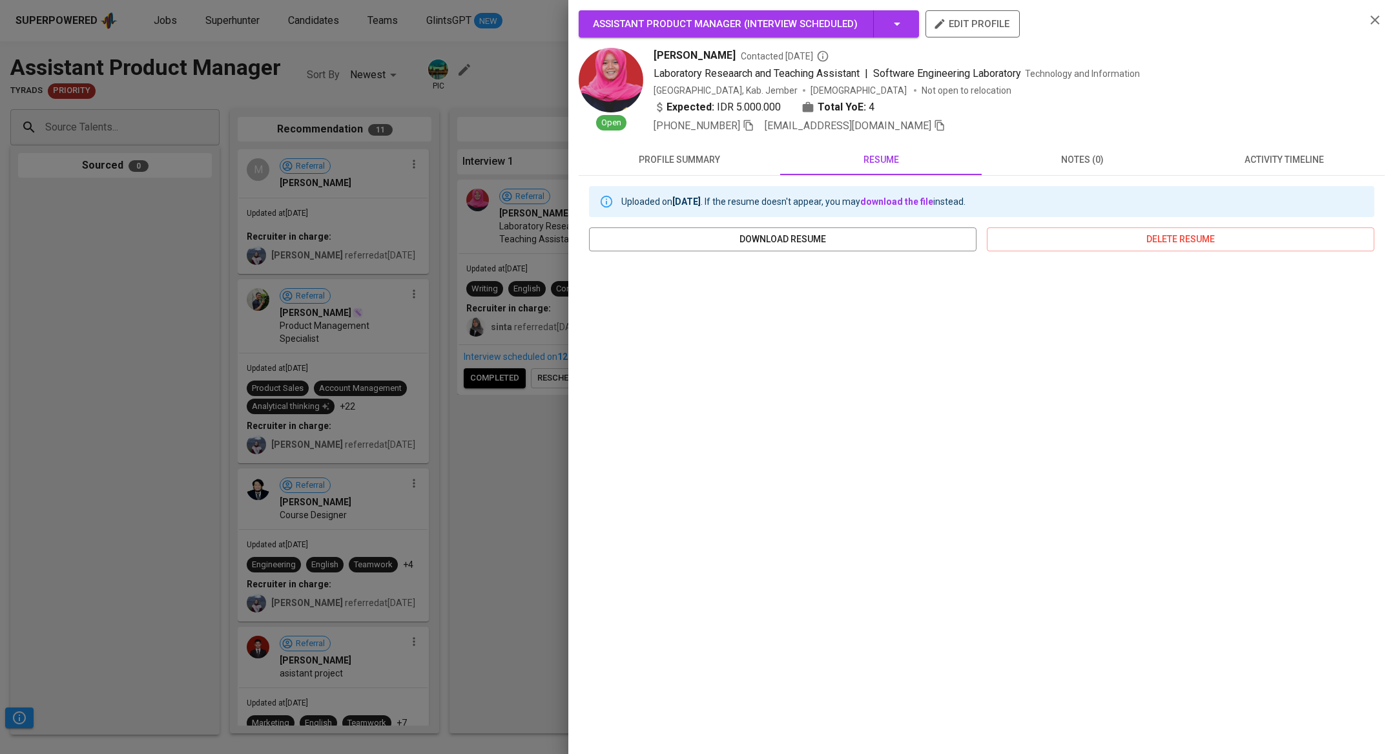
click at [364, 177] on div at bounding box center [697, 377] width 1395 height 754
